Goal: Book appointment/travel/reservation

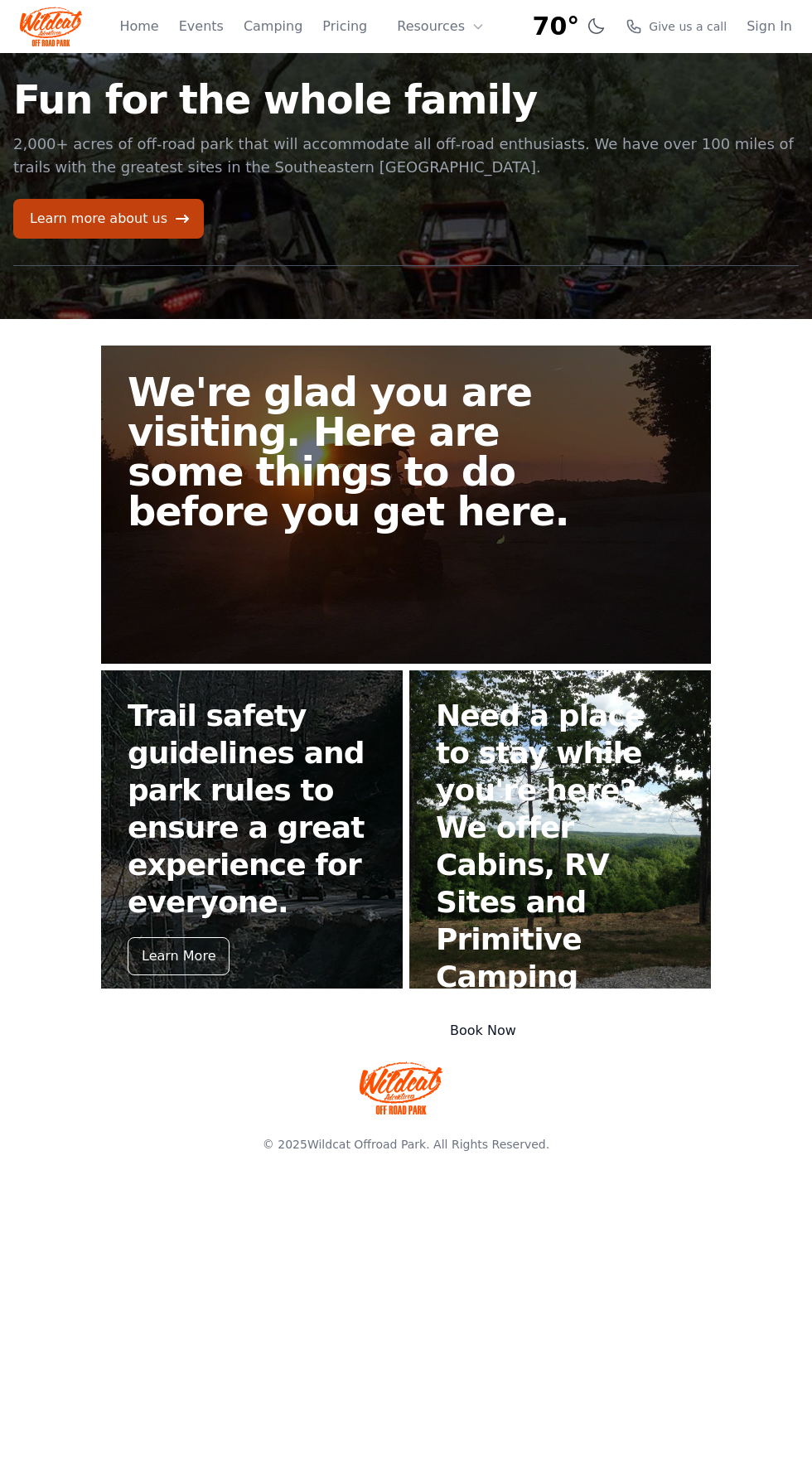
click at [489, 1011] on div "Book Now" at bounding box center [483, 1031] width 94 height 38
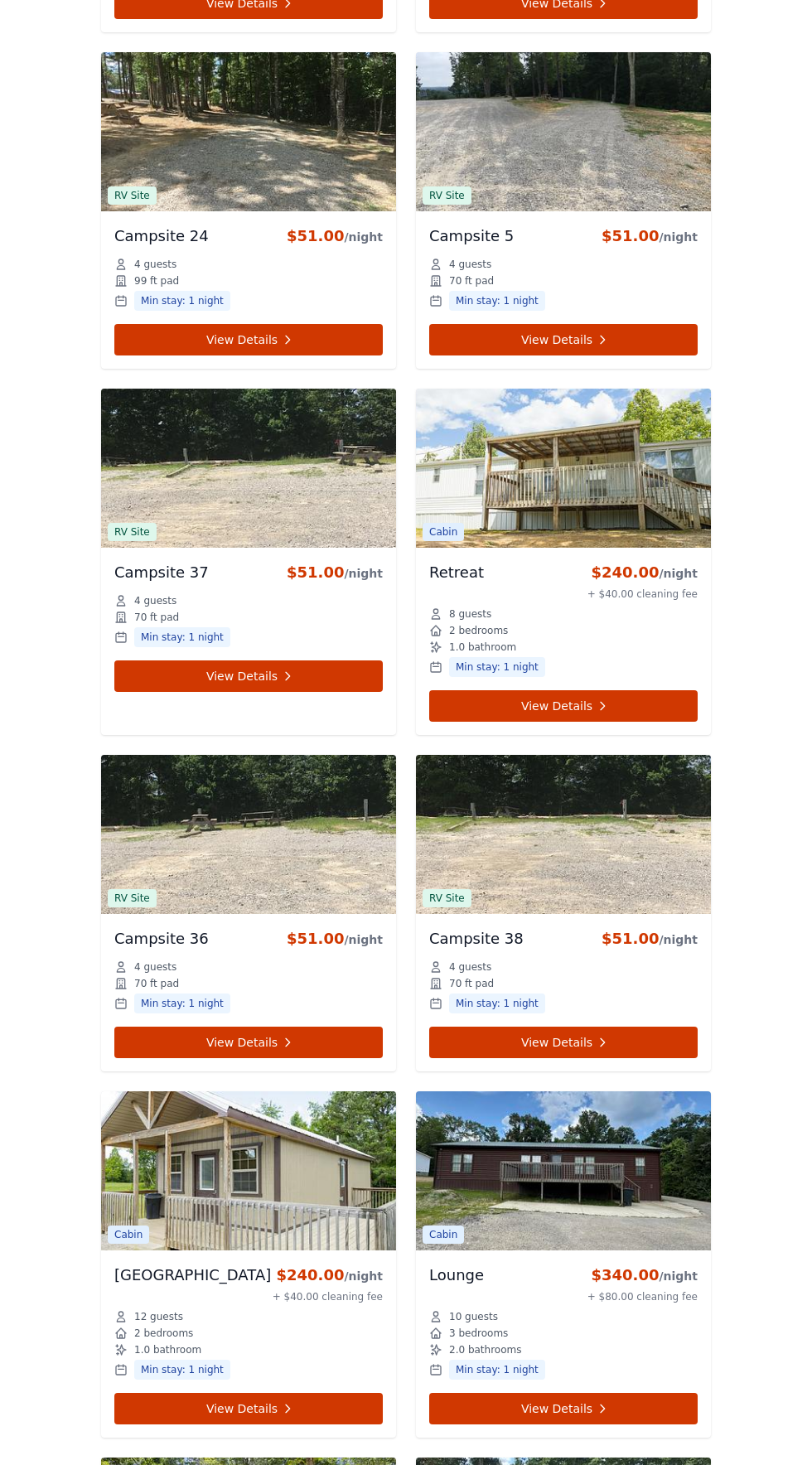
scroll to position [6438, 0]
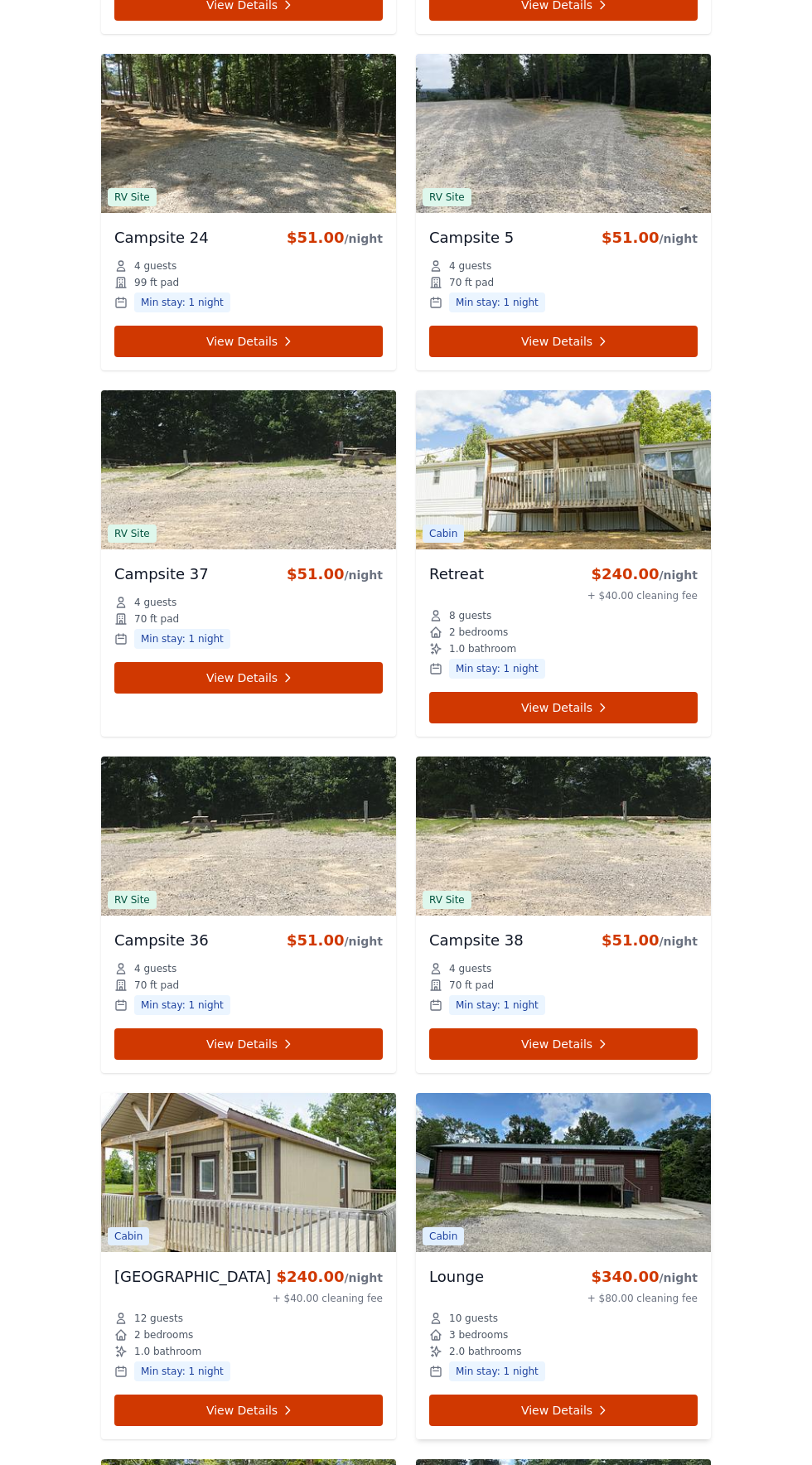
click at [568, 1151] on img at bounding box center [563, 1172] width 295 height 159
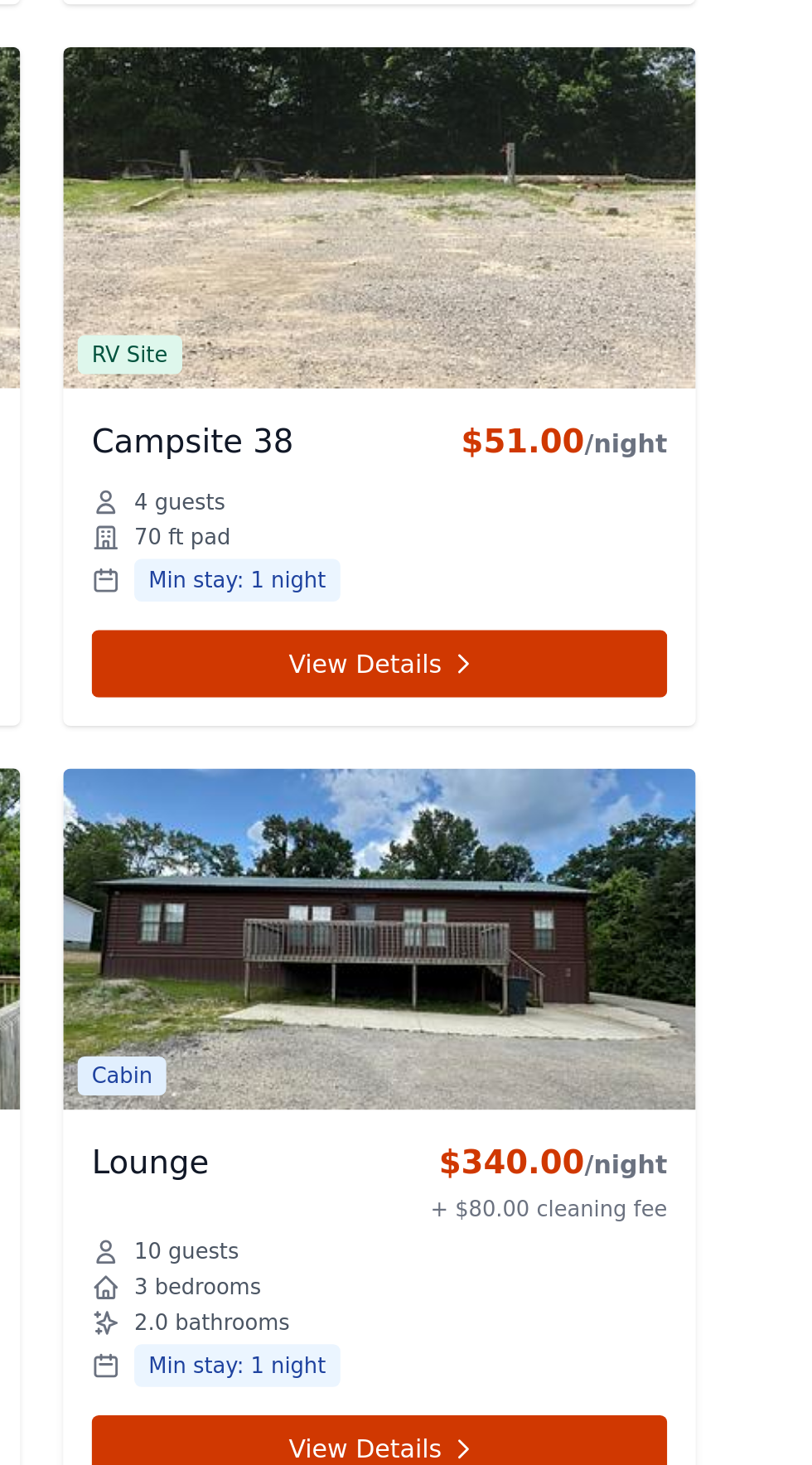
scroll to position [6447, 0]
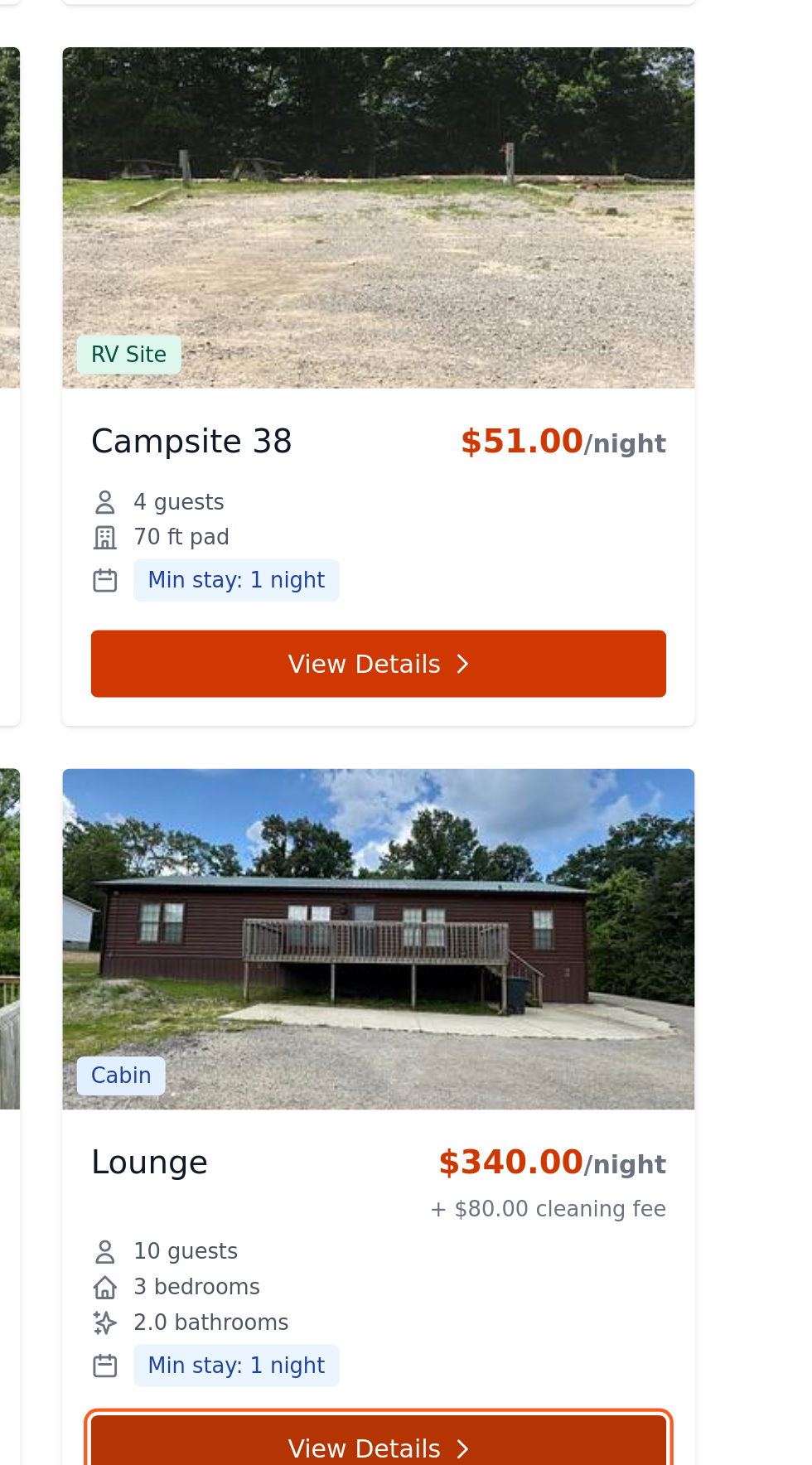
click at [601, 1395] on icon at bounding box center [601, 1401] width 13 height 13
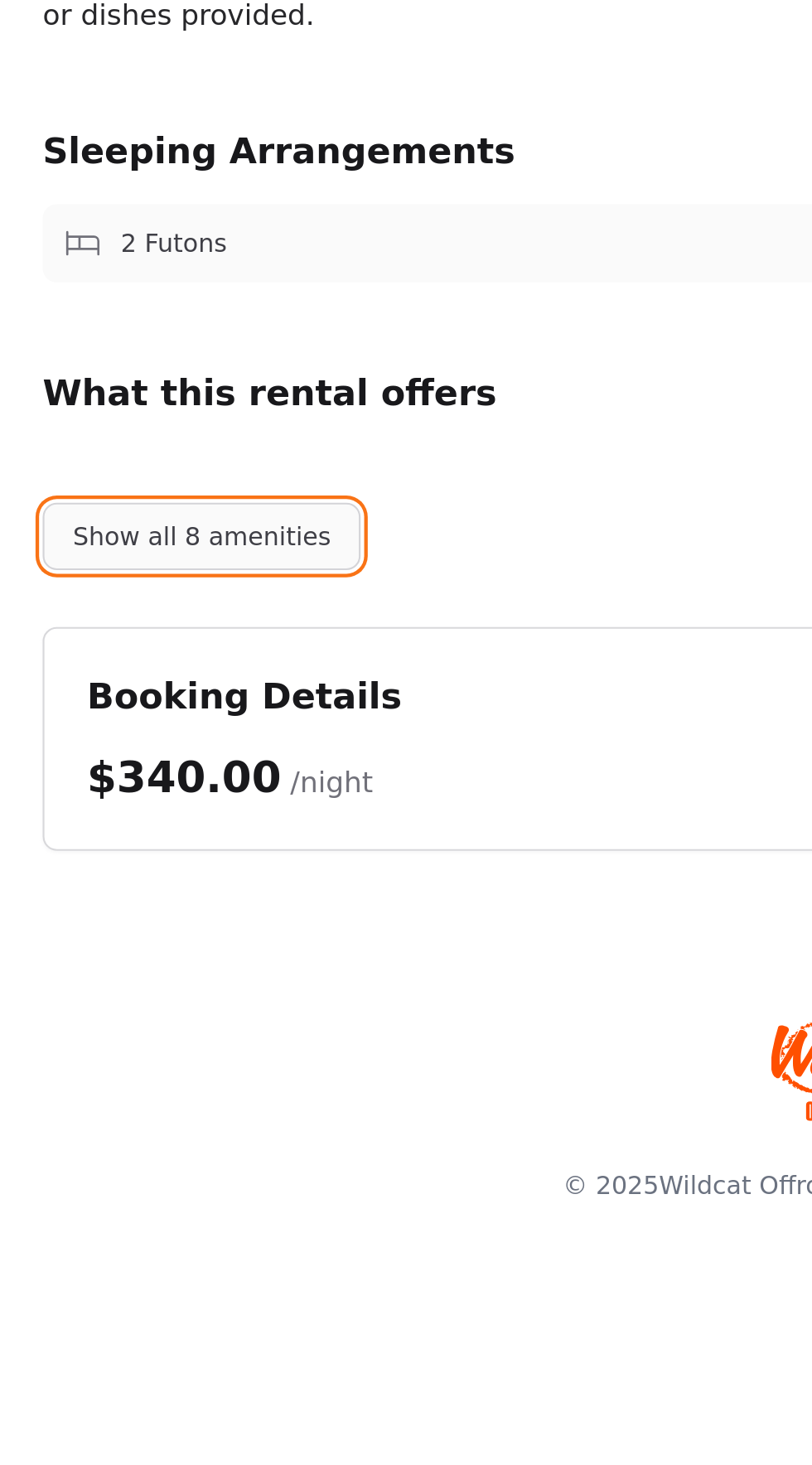
click at [109, 870] on button "Show all 8 amenities" at bounding box center [94, 867] width 149 height 31
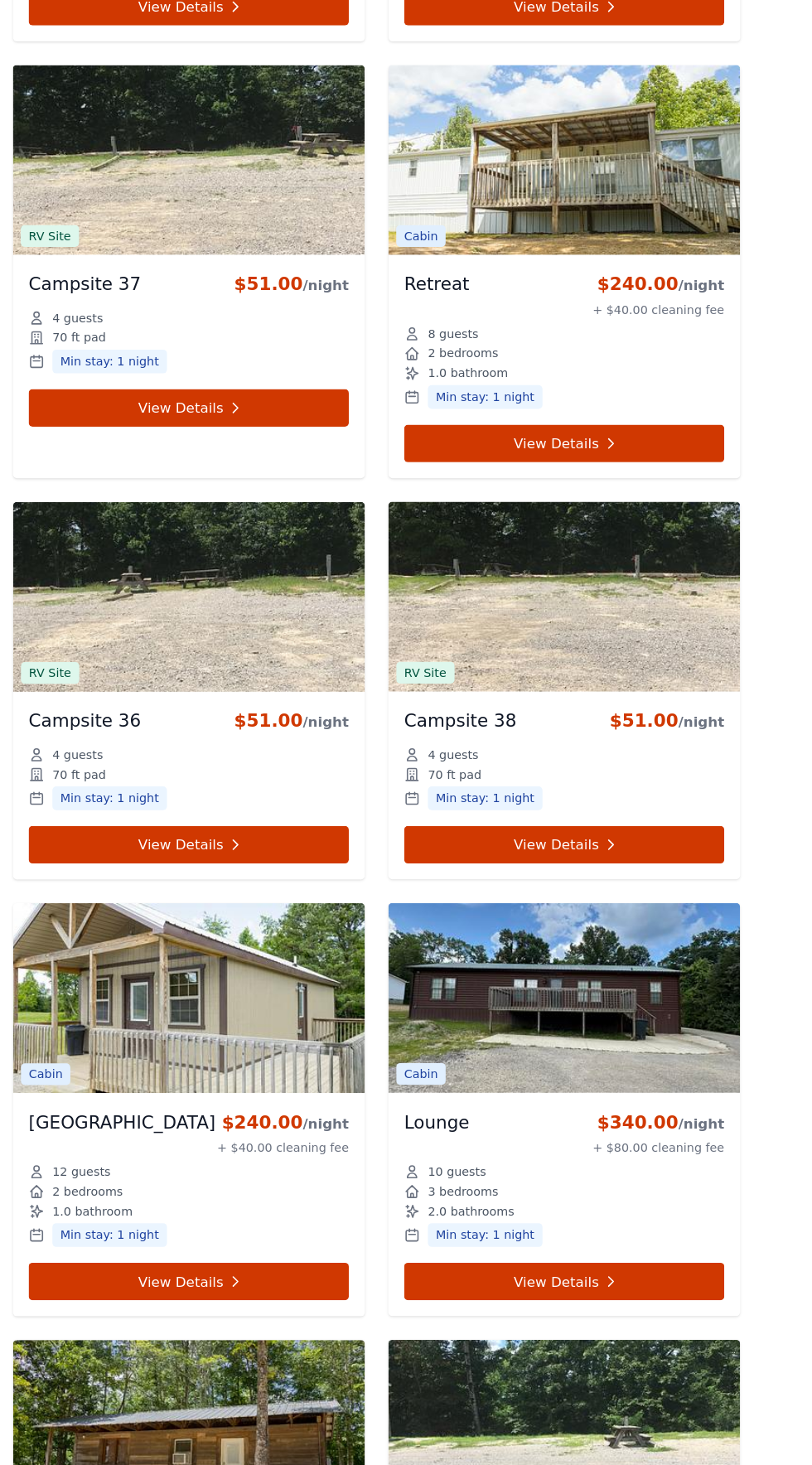
scroll to position [6773, 0]
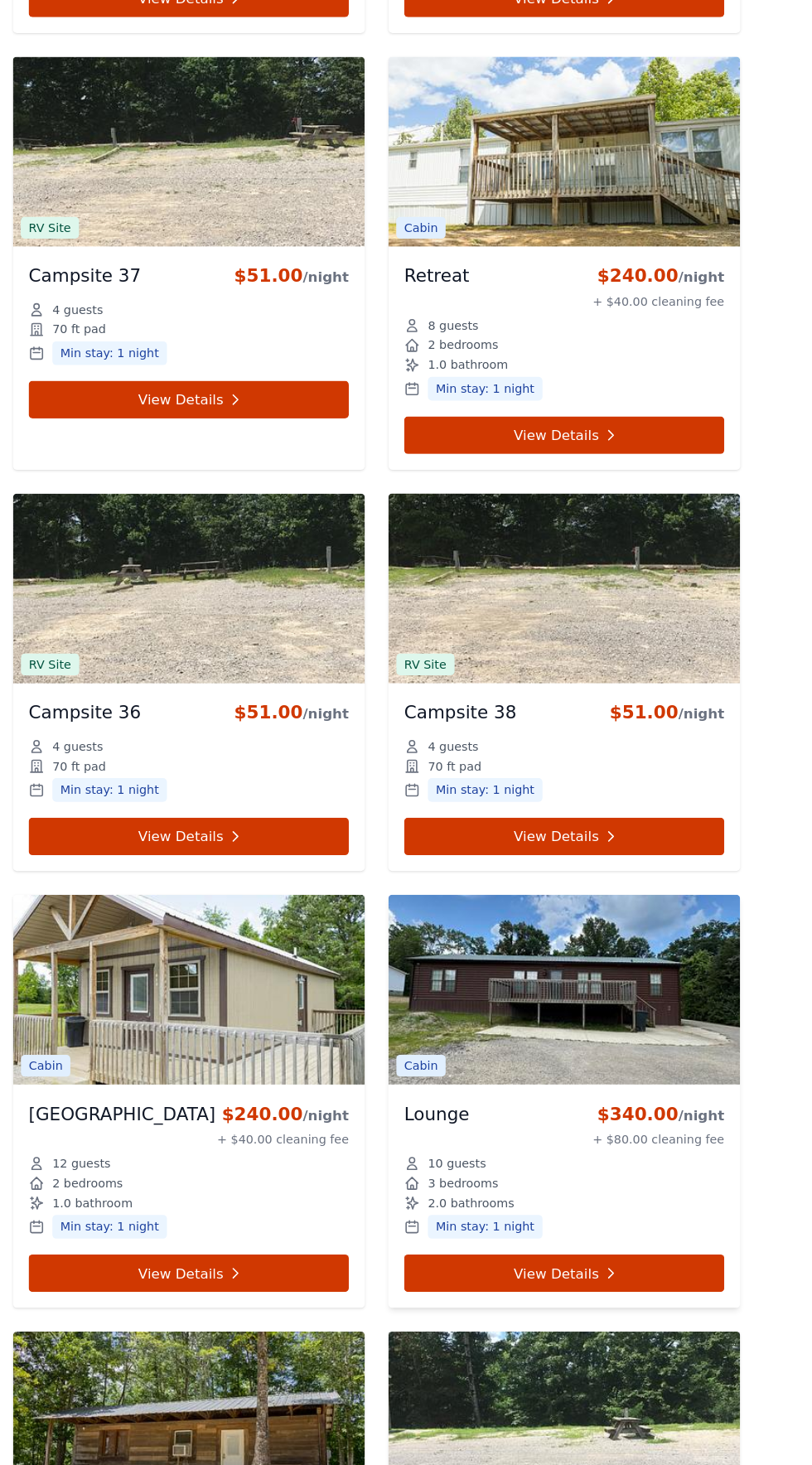
click at [571, 802] on img at bounding box center [563, 837] width 295 height 159
click at [538, 976] on div "10 guests" at bounding box center [563, 982] width 268 height 13
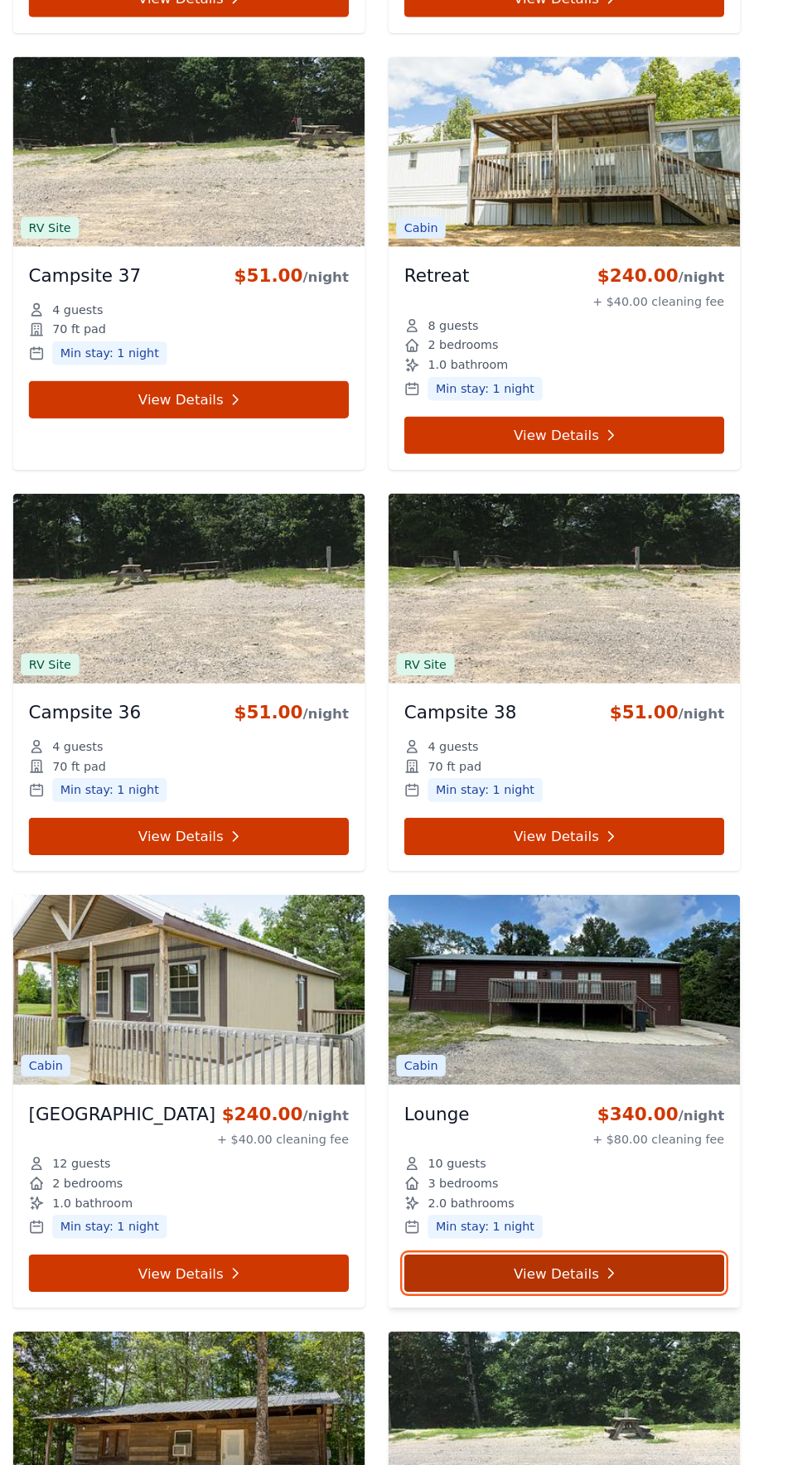
click at [581, 1059] on link "View Details" at bounding box center [563, 1074] width 268 height 31
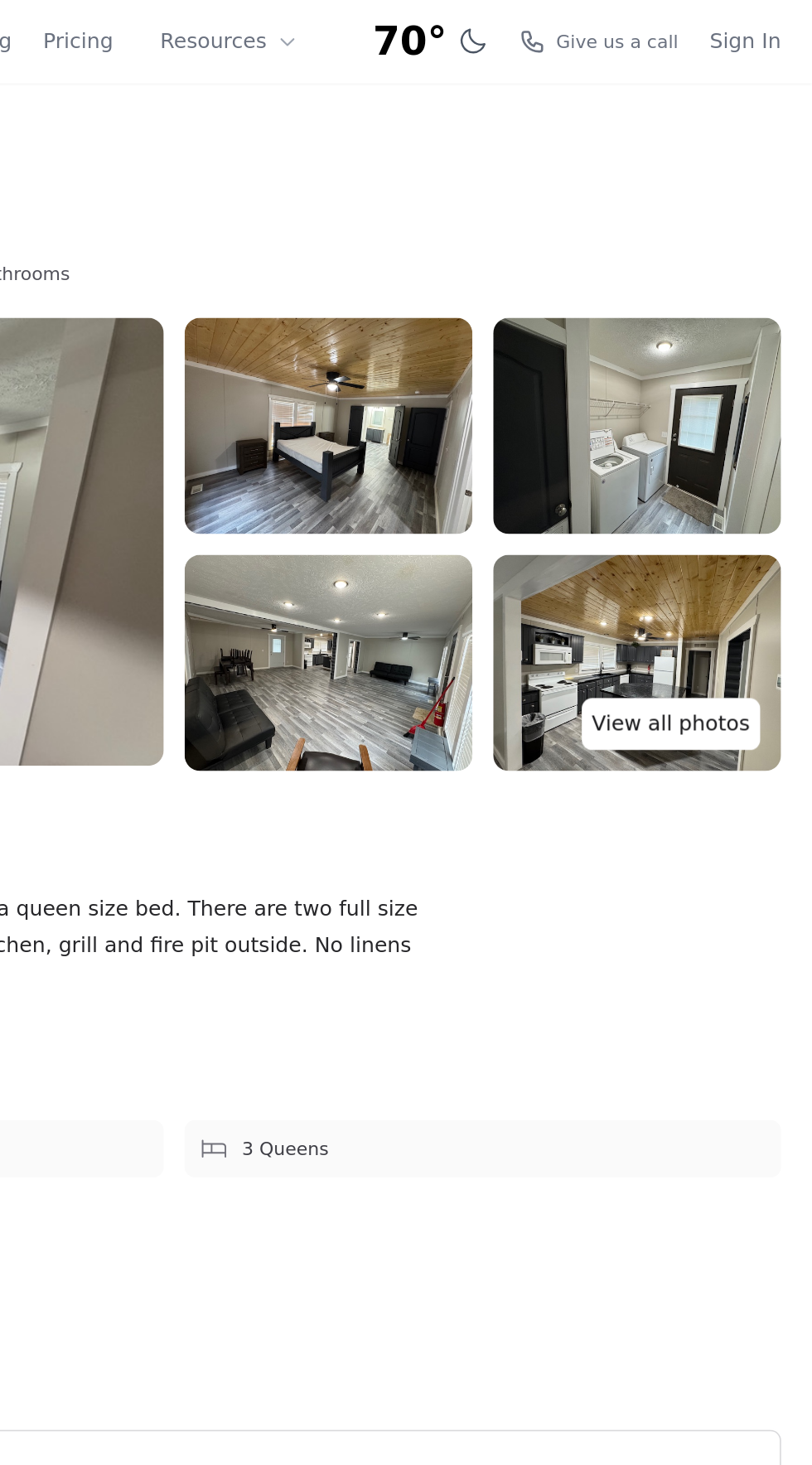
click at [732, 459] on link "View all photos" at bounding box center [722, 461] width 114 height 33
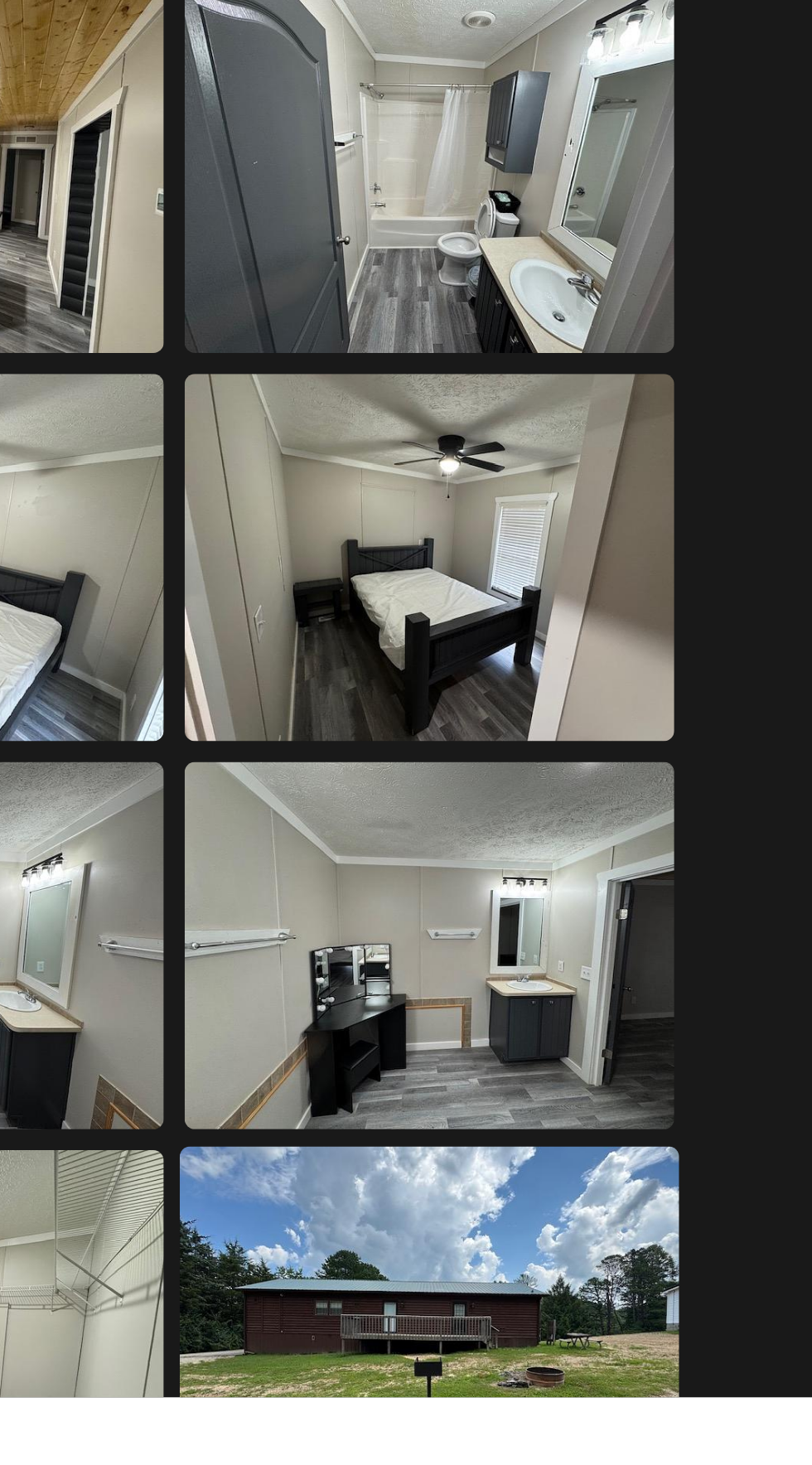
click at [656, 1464] on img at bounding box center [568, 1424] width 318 height 239
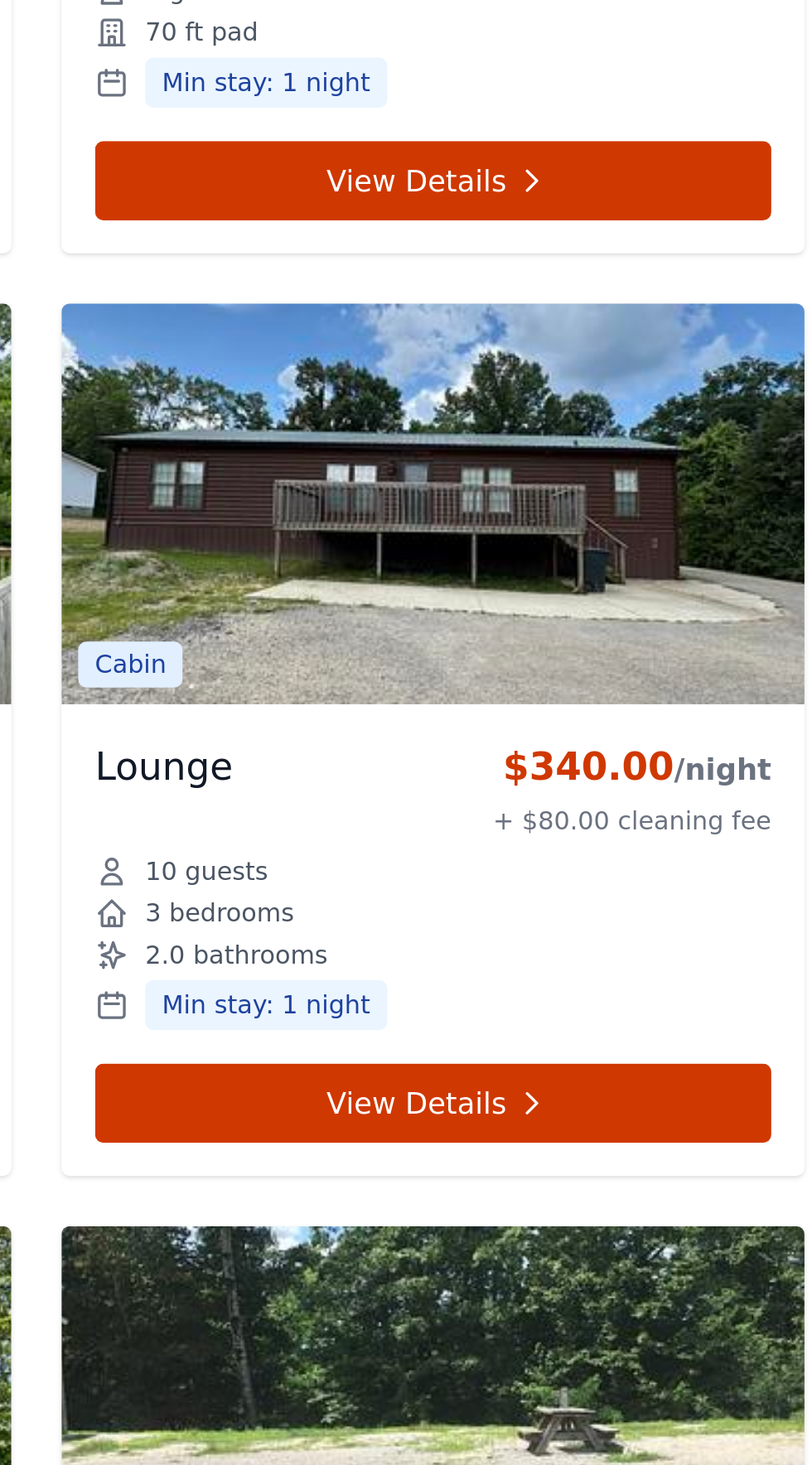
scroll to position [7156, 0]
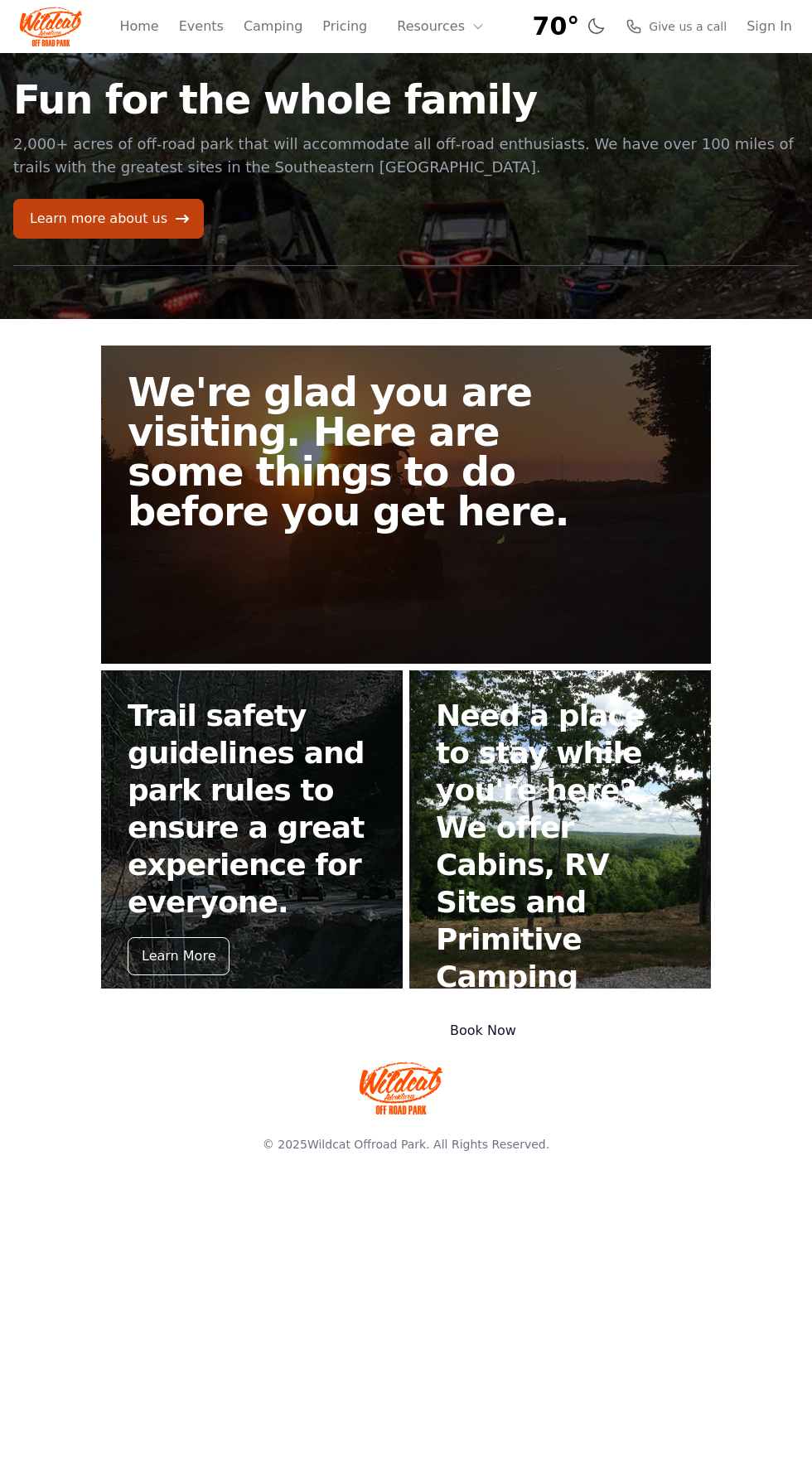
click at [495, 1011] on div "Book Now" at bounding box center [483, 1031] width 94 height 38
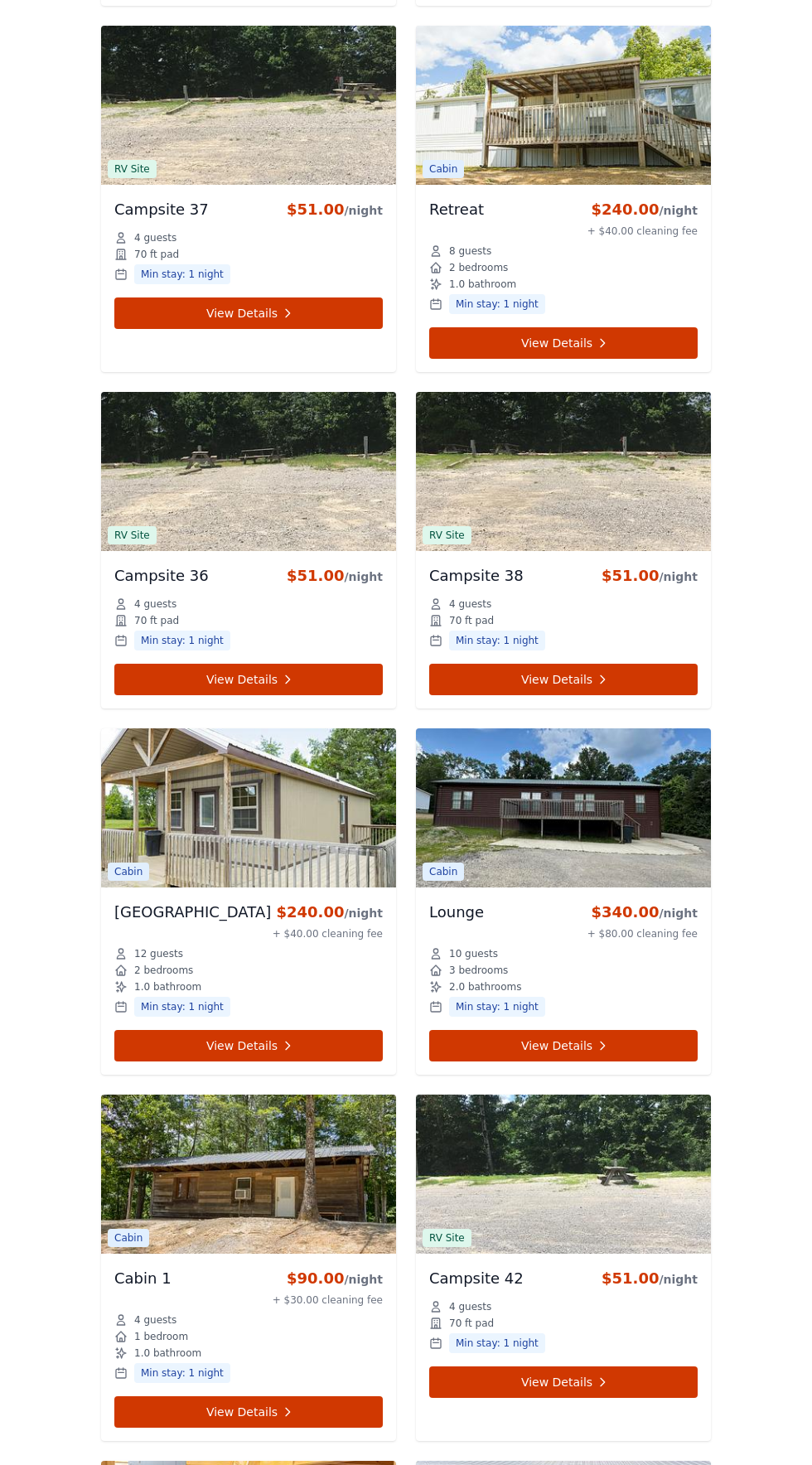
scroll to position [6789, 0]
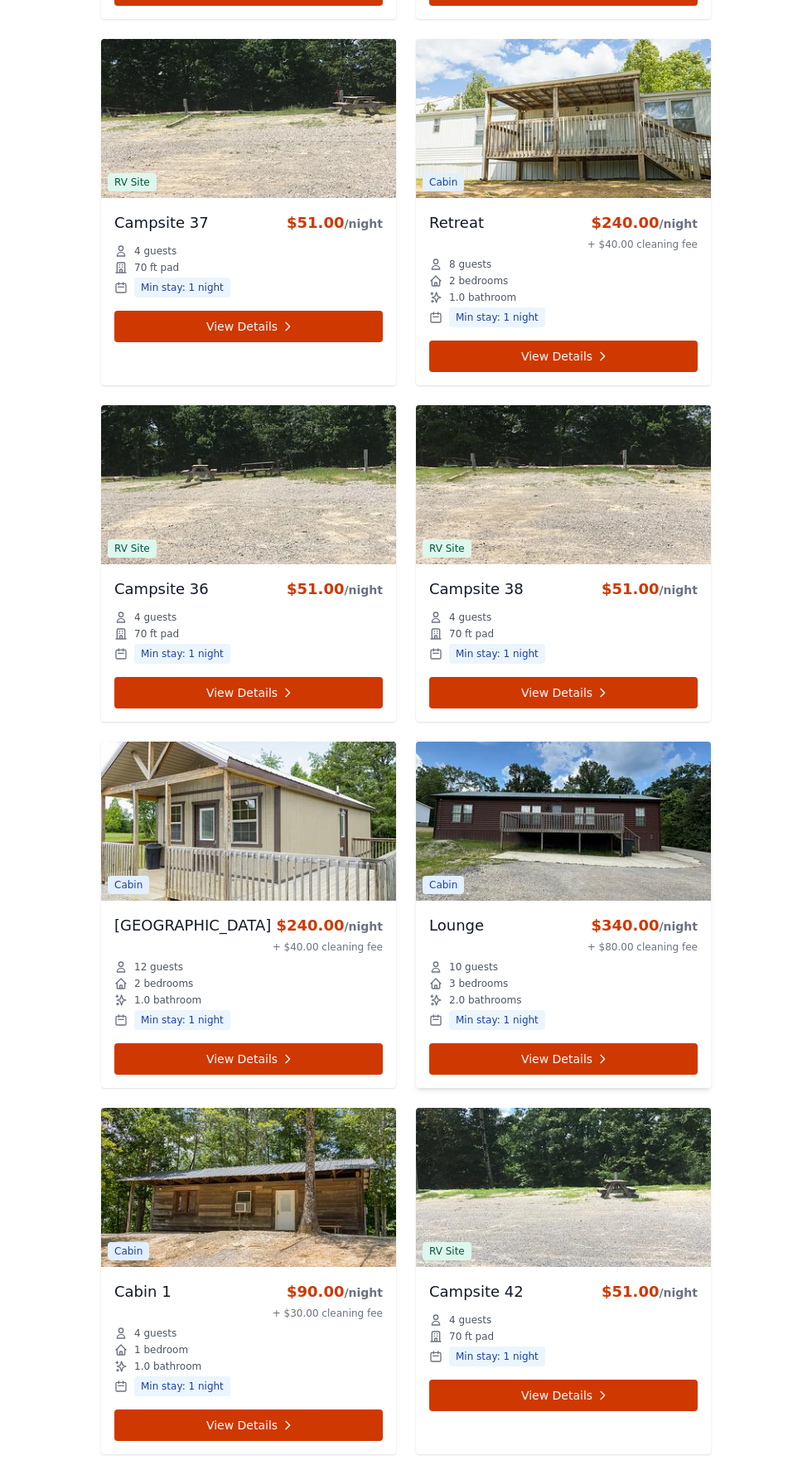
click at [558, 797] on img at bounding box center [563, 821] width 295 height 159
click at [571, 1043] on link "View Details" at bounding box center [563, 1059] width 268 height 31
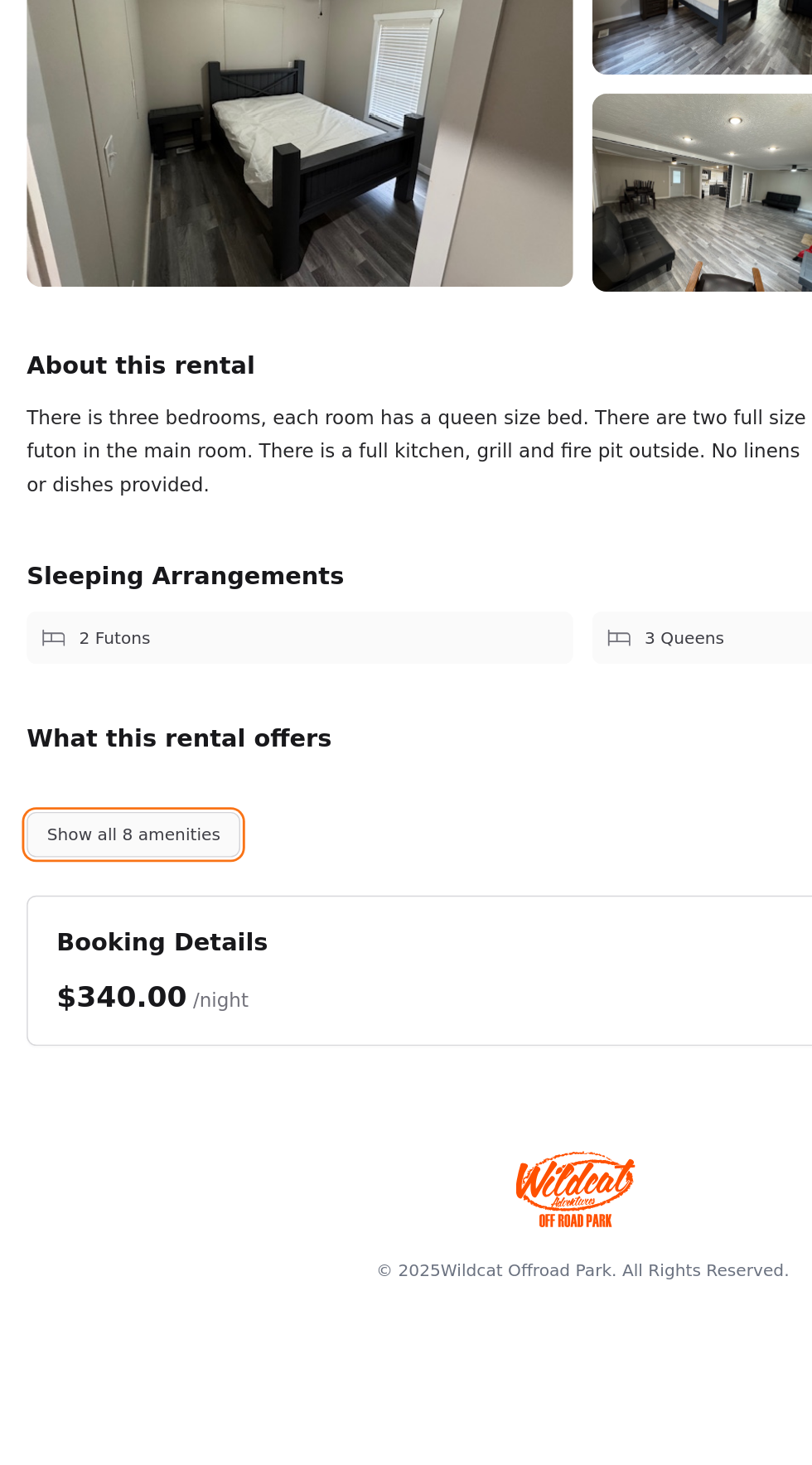
click at [102, 866] on button "Show all 8 amenities" at bounding box center [94, 867] width 149 height 31
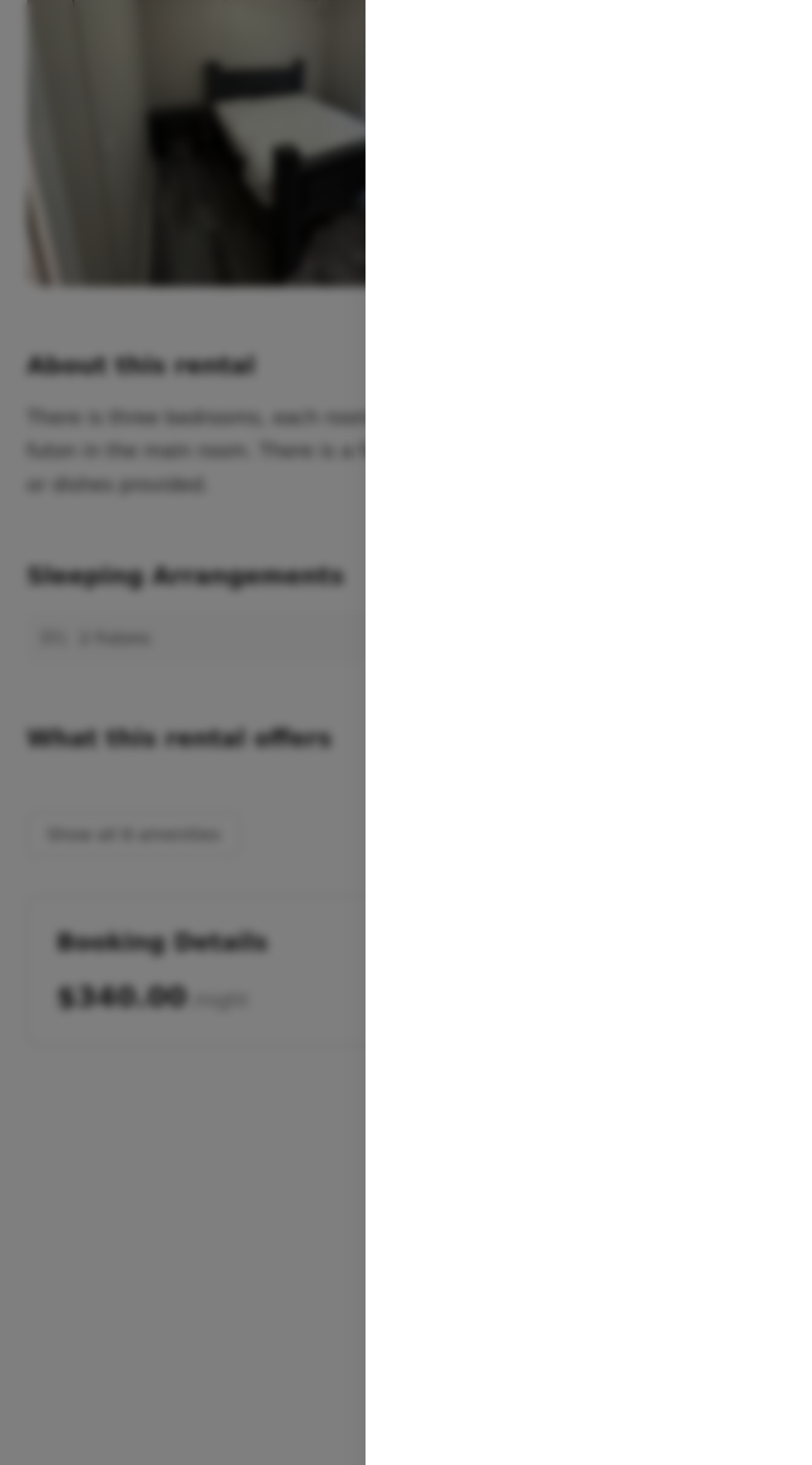
click at [100, 867] on div at bounding box center [406, 732] width 812 height 1465
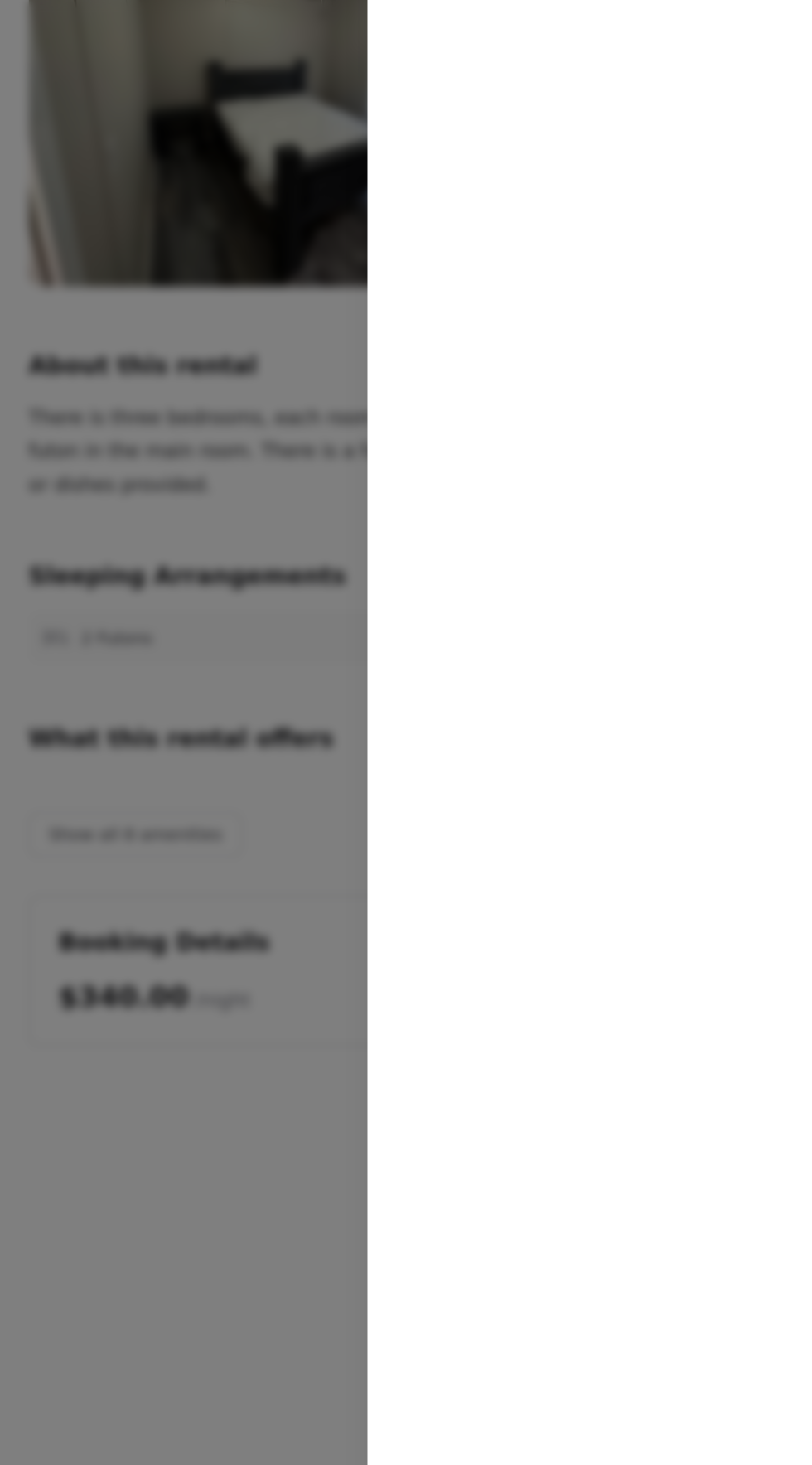
scroll to position [6789, 0]
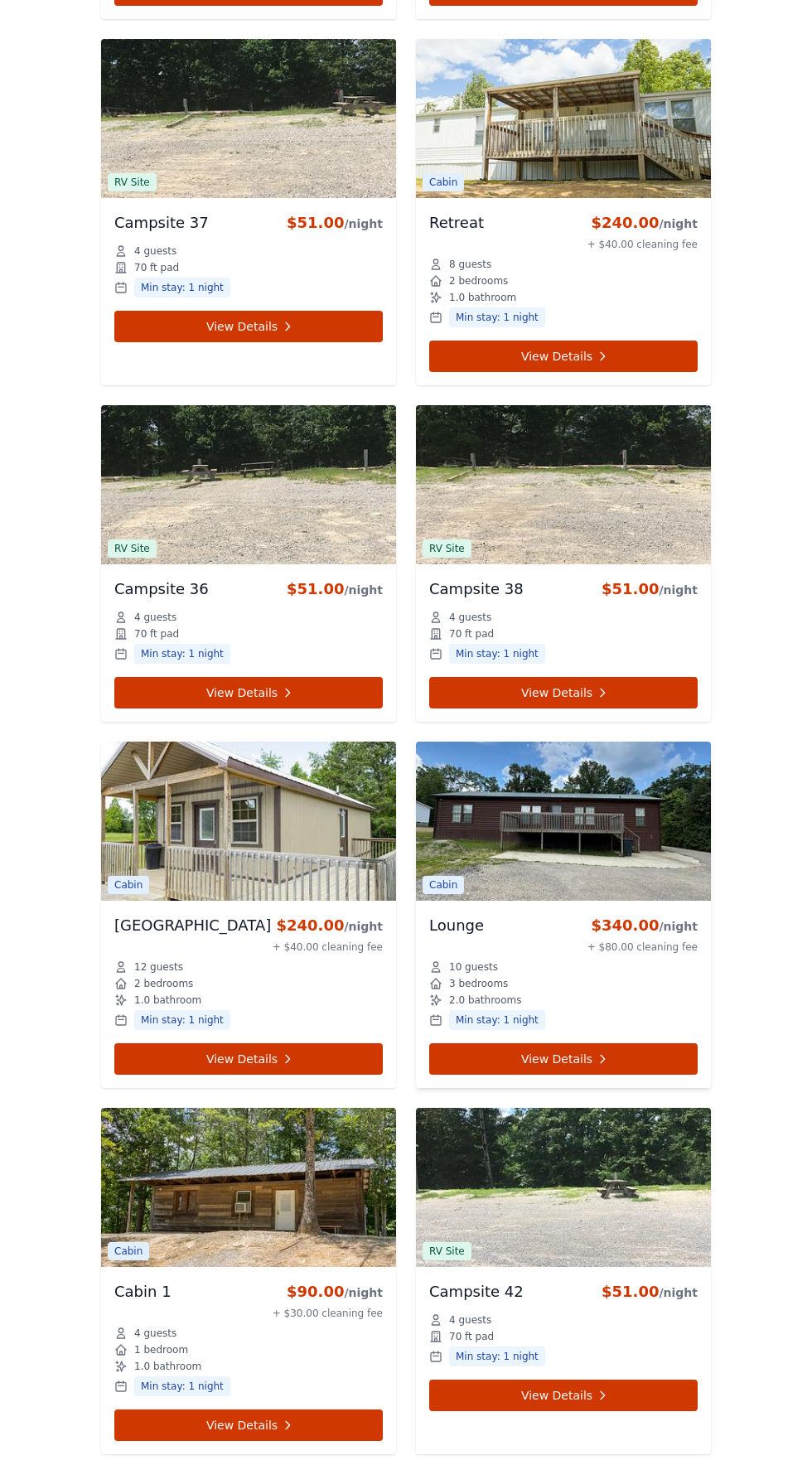
click at [599, 772] on img at bounding box center [563, 821] width 295 height 159
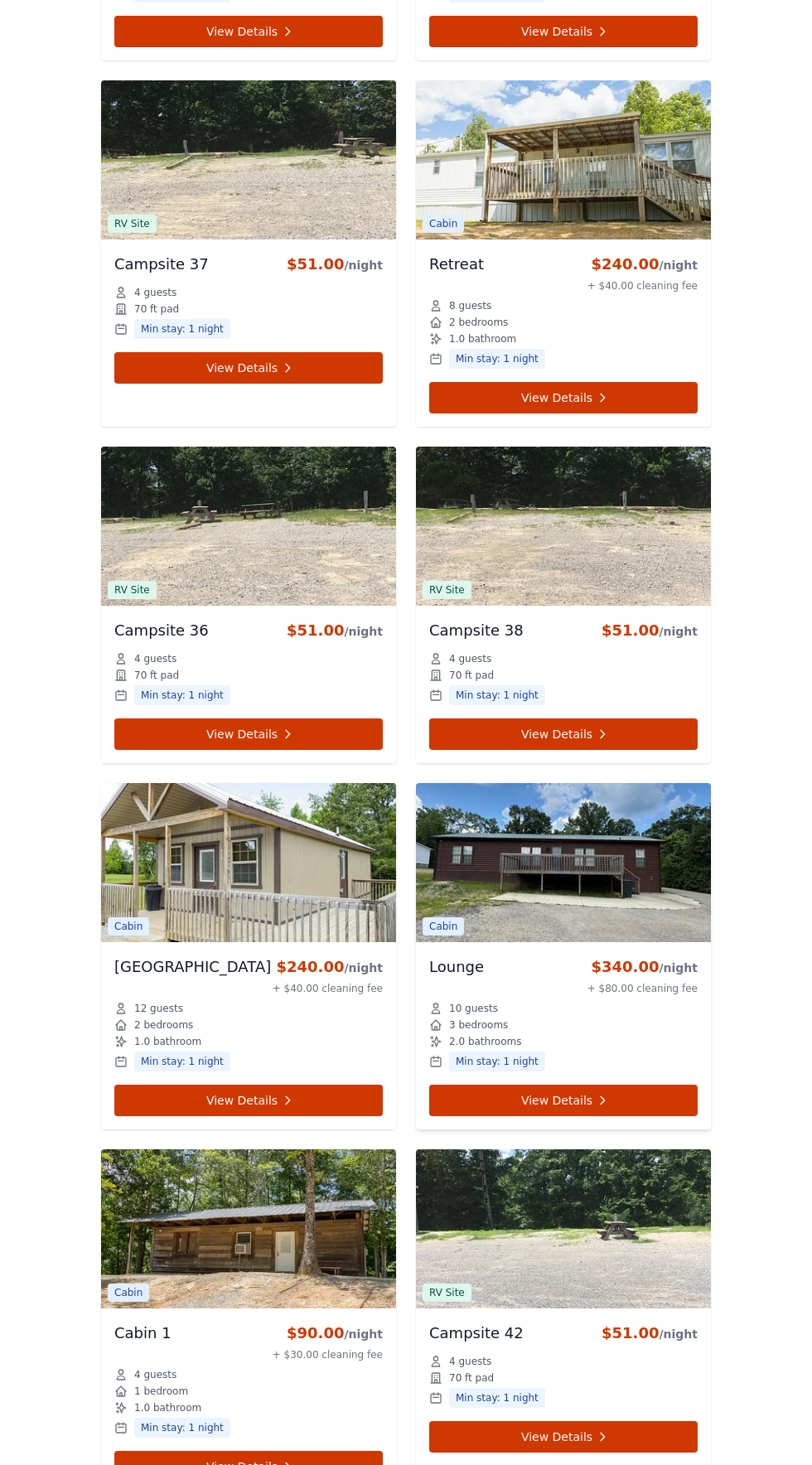
scroll to position [6725, 0]
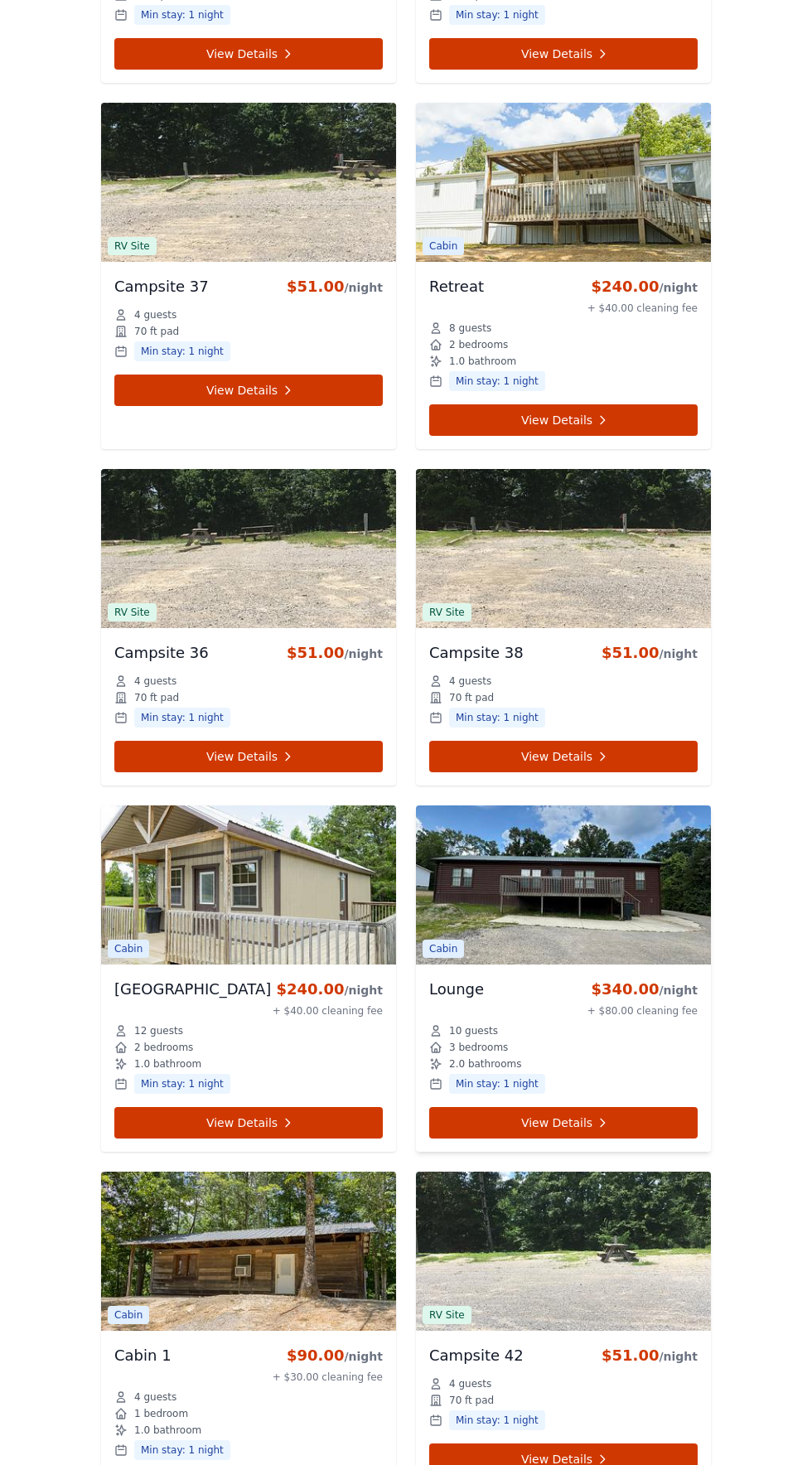
click at [580, 857] on img at bounding box center [563, 885] width 295 height 159
click at [546, 867] on img at bounding box center [563, 885] width 295 height 159
click at [462, 934] on img at bounding box center [563, 885] width 295 height 159
click at [598, 1116] on icon at bounding box center [601, 1122] width 13 height 13
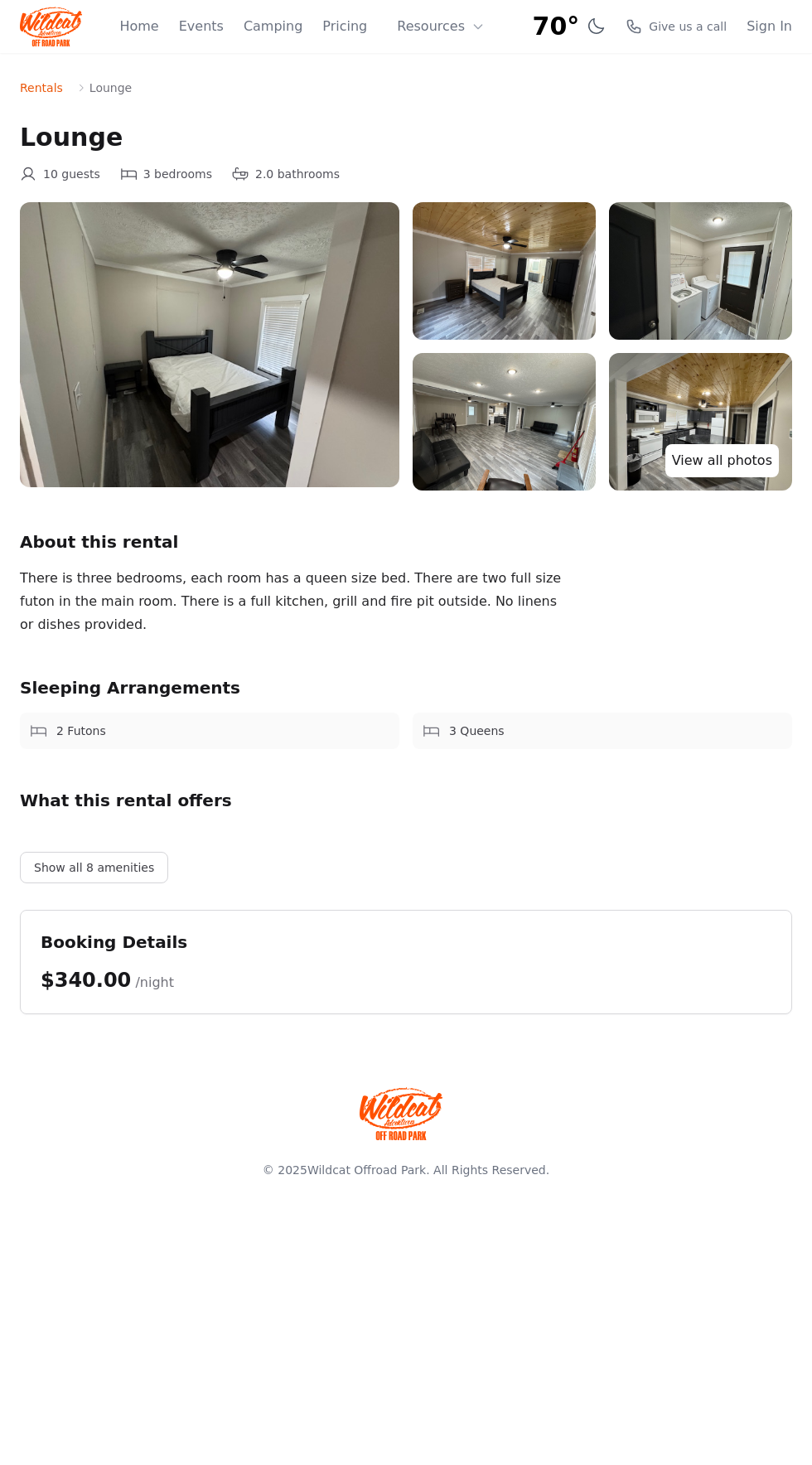
click at [739, 461] on link "View all photos" at bounding box center [722, 461] width 114 height 33
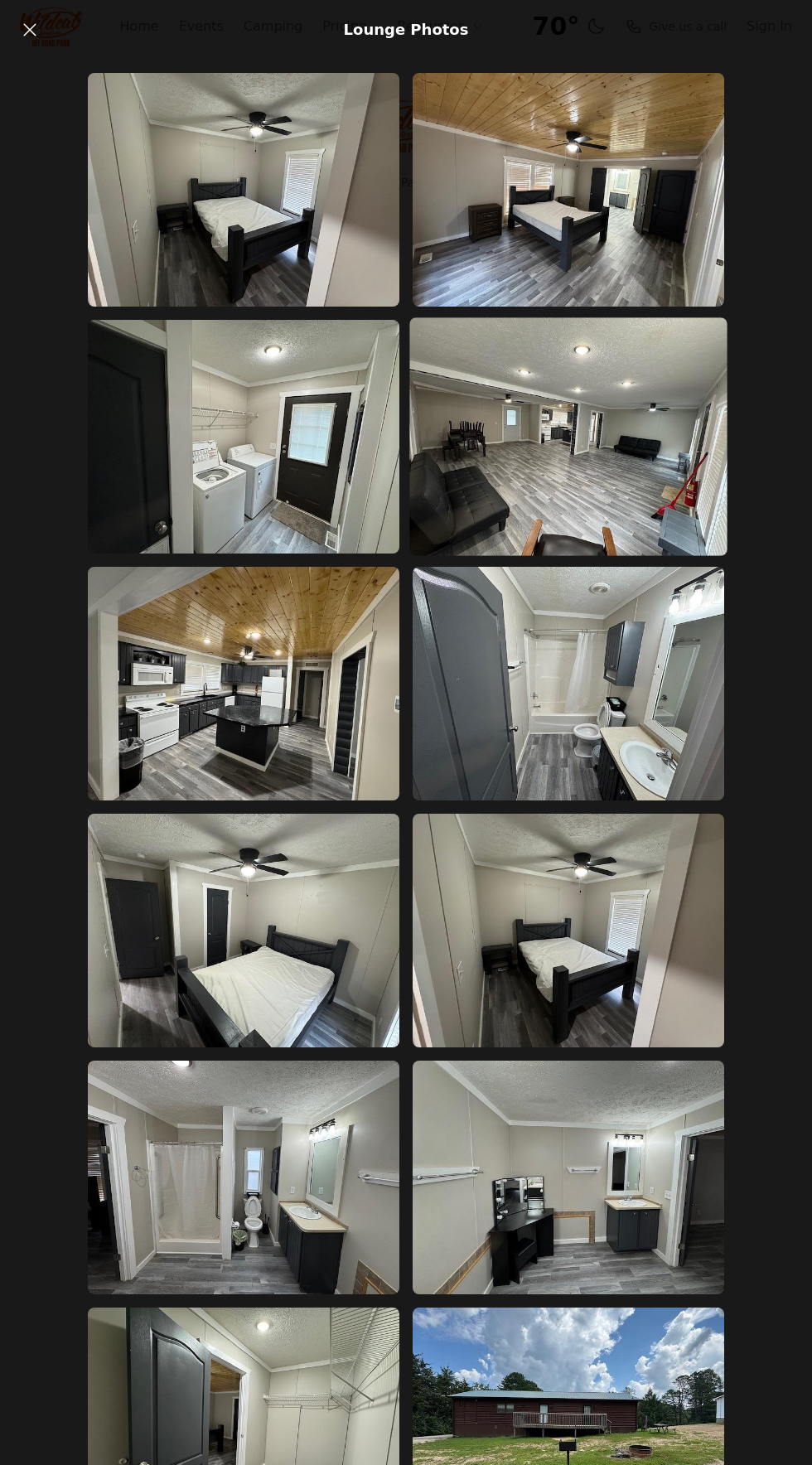
click at [624, 459] on img at bounding box center [568, 436] width 318 height 239
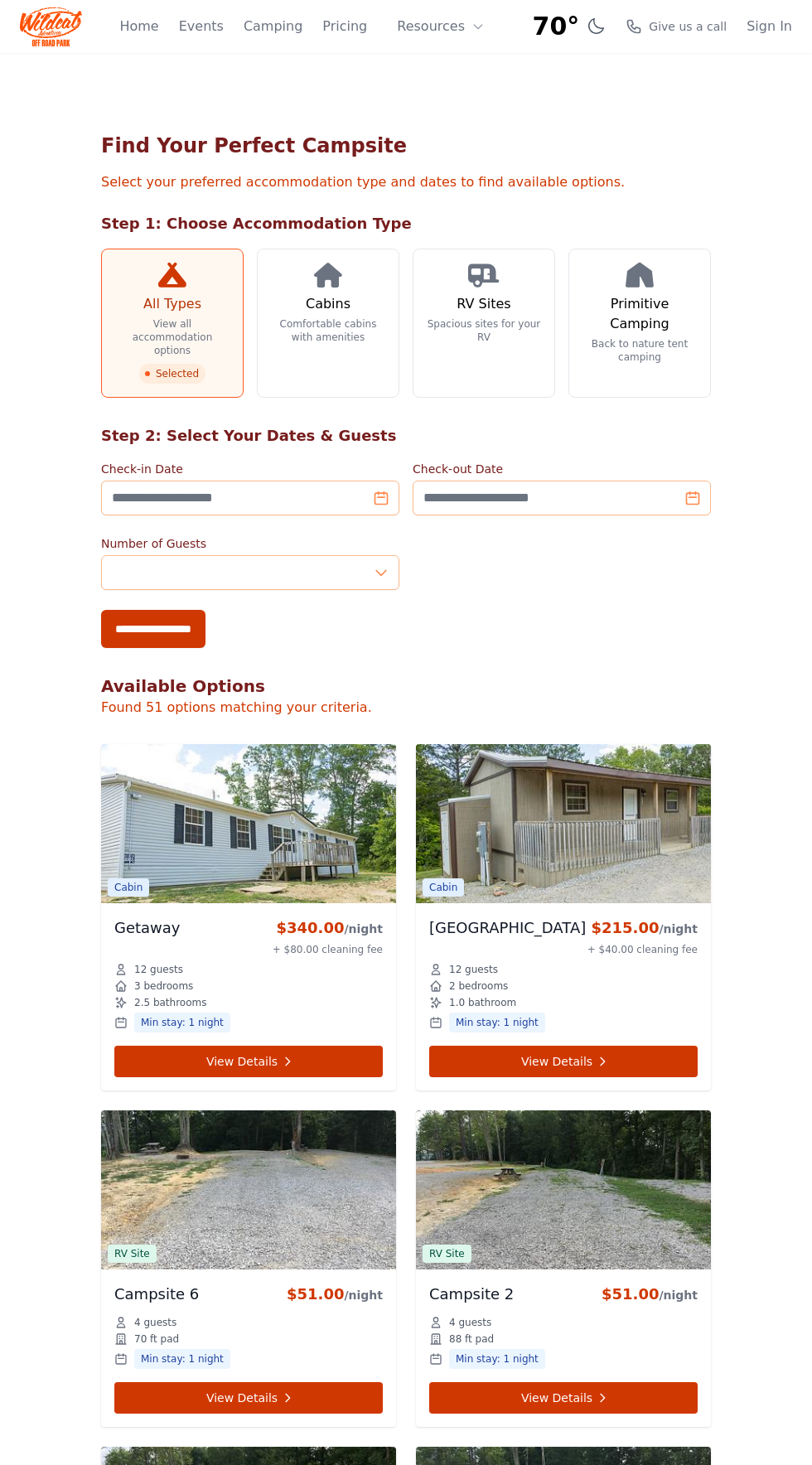
scroll to position [6725, 0]
